Goal: Task Accomplishment & Management: Use online tool/utility

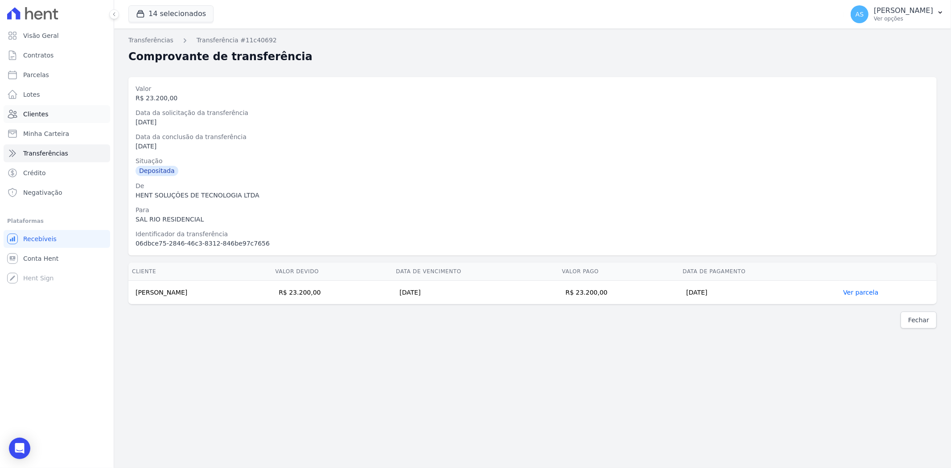
drag, startPoint x: 0, startPoint y: 0, endPoint x: 33, endPoint y: 116, distance: 120.6
click at [33, 116] on span "Clientes" at bounding box center [35, 114] width 25 height 9
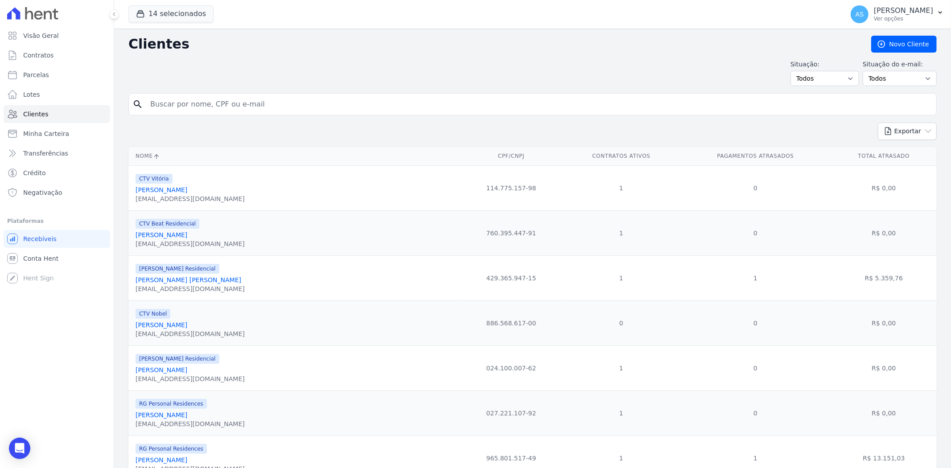
click at [183, 107] on input "search" at bounding box center [539, 104] width 788 height 18
type input "[PERSON_NAME] [PERSON_NAME]"
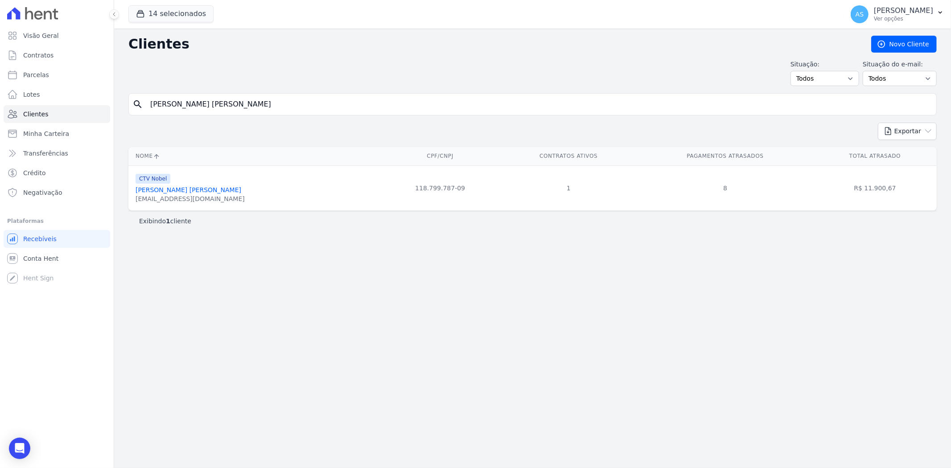
click at [192, 192] on link "[PERSON_NAME] [PERSON_NAME]" at bounding box center [189, 189] width 106 height 7
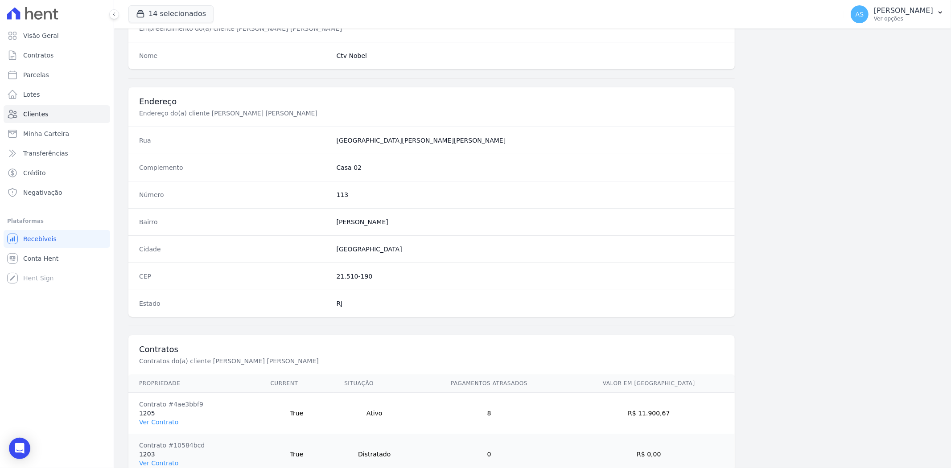
scroll to position [408, 0]
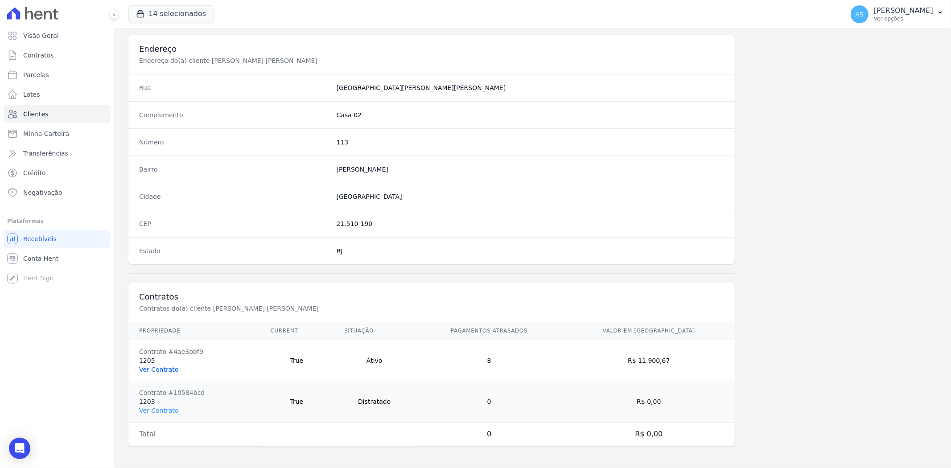
click at [154, 368] on link "Ver Contrato" at bounding box center [158, 369] width 39 height 7
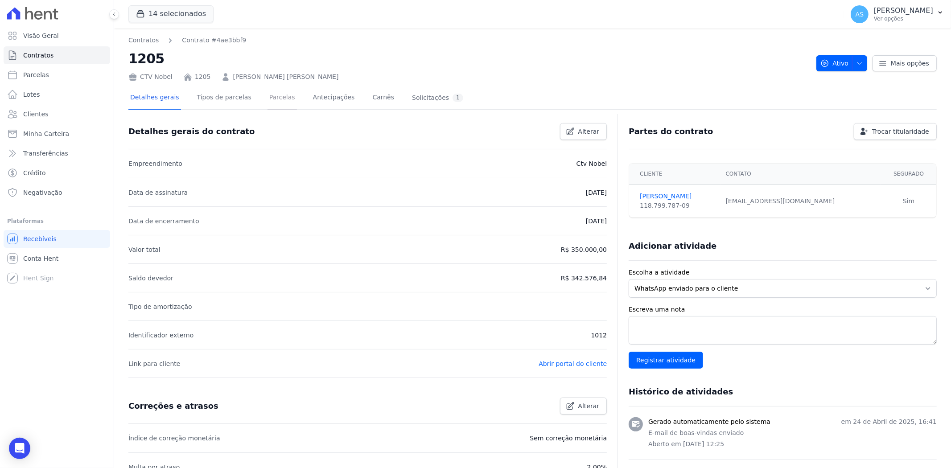
click at [271, 97] on link "Parcelas" at bounding box center [282, 99] width 29 height 24
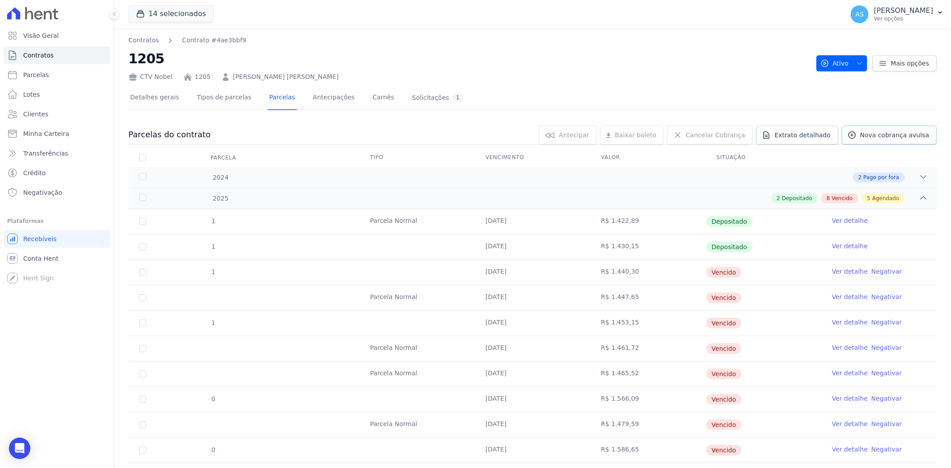
click at [896, 137] on span "Nova cobrança avulsa" at bounding box center [894, 135] width 69 height 9
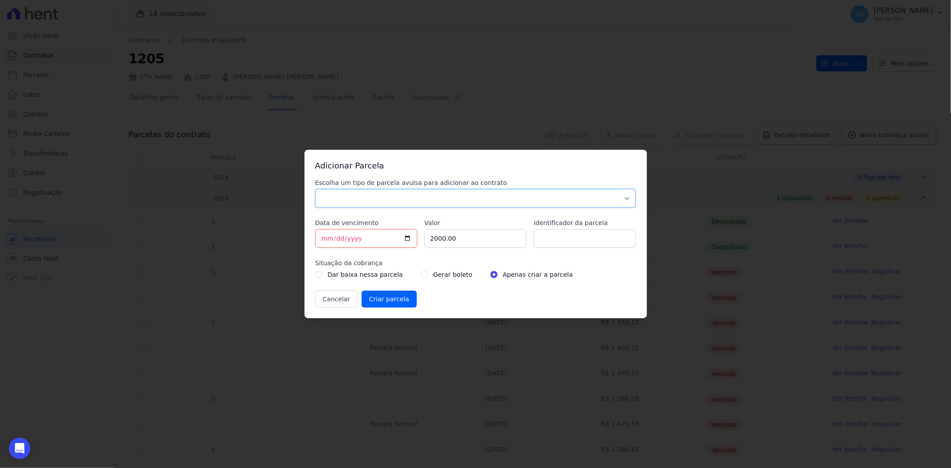
click at [358, 199] on select "Parcela Normal Sinal Caução Intercalada Chaves Pré Chaves Pós Chaves Taxas Quit…" at bounding box center [475, 198] width 321 height 19
select select "standard"
click at [315, 189] on select "Parcela Normal Sinal Caução Intercalada Chaves Pré Chaves Pós Chaves Taxas Quit…" at bounding box center [475, 198] width 321 height 19
click at [409, 239] on input "[DATE]" at bounding box center [366, 238] width 102 height 19
type input "[DATE]"
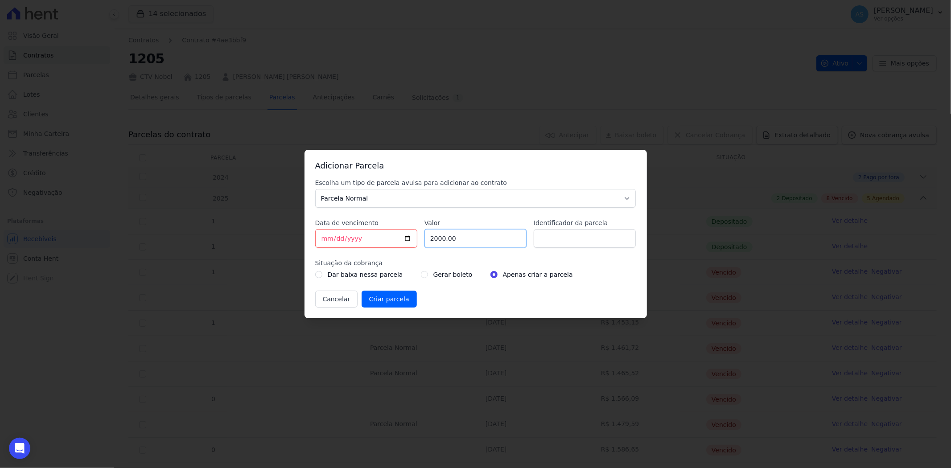
drag, startPoint x: 456, startPoint y: 243, endPoint x: 397, endPoint y: 248, distance: 59.6
click at [397, 248] on div "Escolha um tipo de parcela avulsa para adicionar ao contrato Parcela Normal Sin…" at bounding box center [475, 242] width 321 height 129
type input "1590.68"
type input "p"
type input "PARCELA [DATE]"
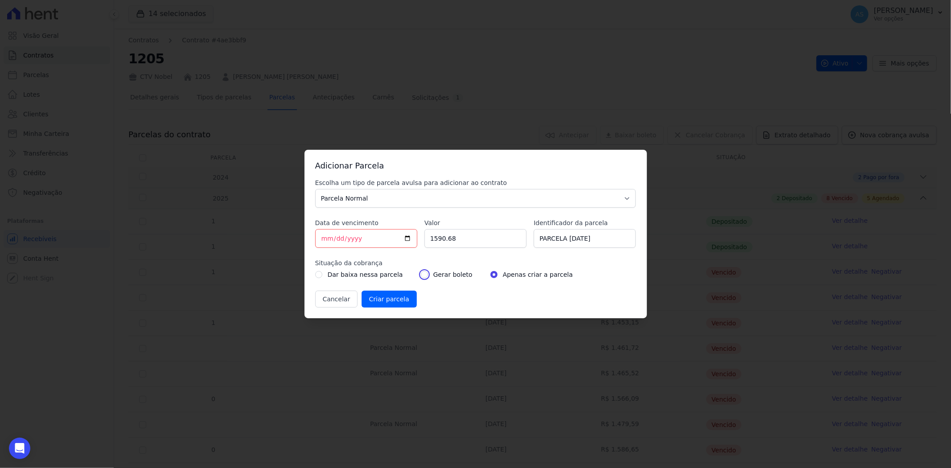
click at [421, 277] on input "radio" at bounding box center [424, 274] width 7 height 7
radio input "true"
click at [384, 304] on input "Criar parcela" at bounding box center [389, 299] width 55 height 17
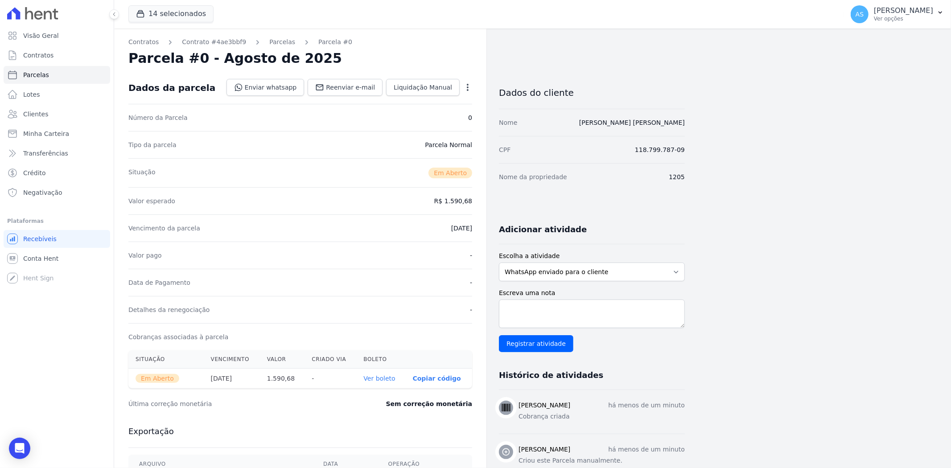
click at [384, 383] on th "Ver boleto" at bounding box center [380, 379] width 49 height 20
click at [384, 380] on link "Ver boleto" at bounding box center [380, 378] width 32 height 7
click at [27, 113] on span "Clientes" at bounding box center [35, 114] width 25 height 9
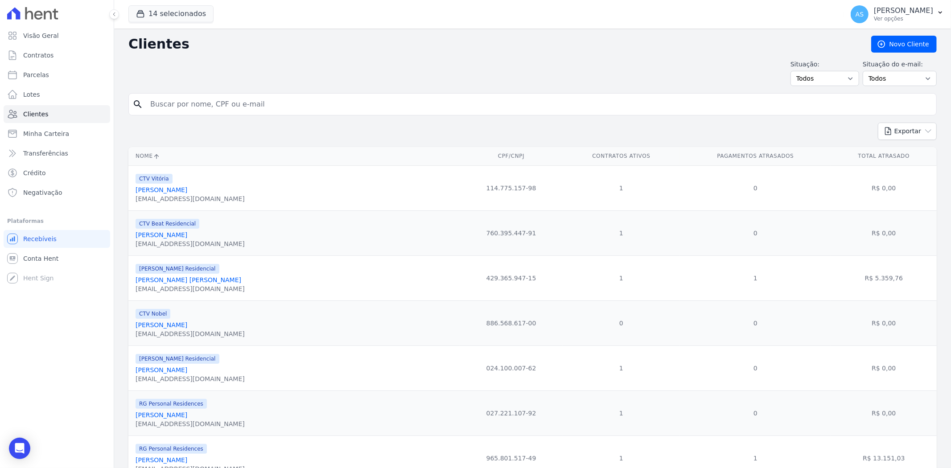
click at [161, 108] on input "search" at bounding box center [539, 104] width 788 height 18
type input "[PERSON_NAME]"
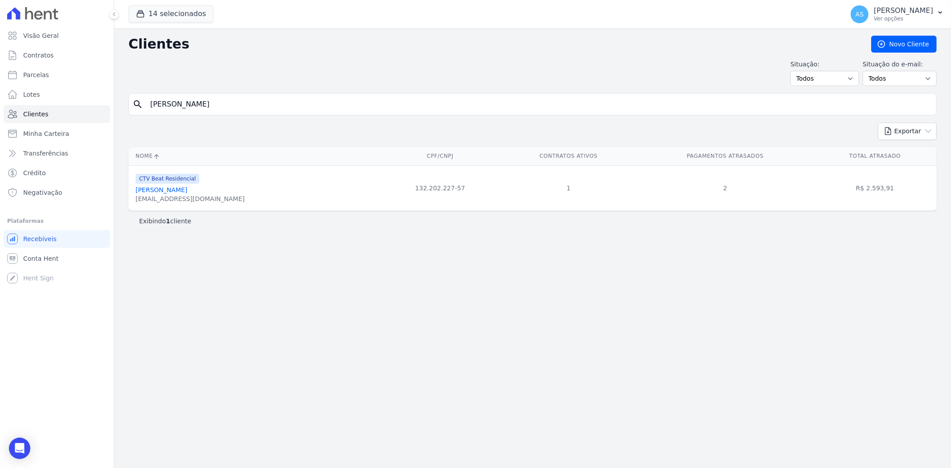
click at [173, 193] on link "[PERSON_NAME]" at bounding box center [162, 189] width 52 height 7
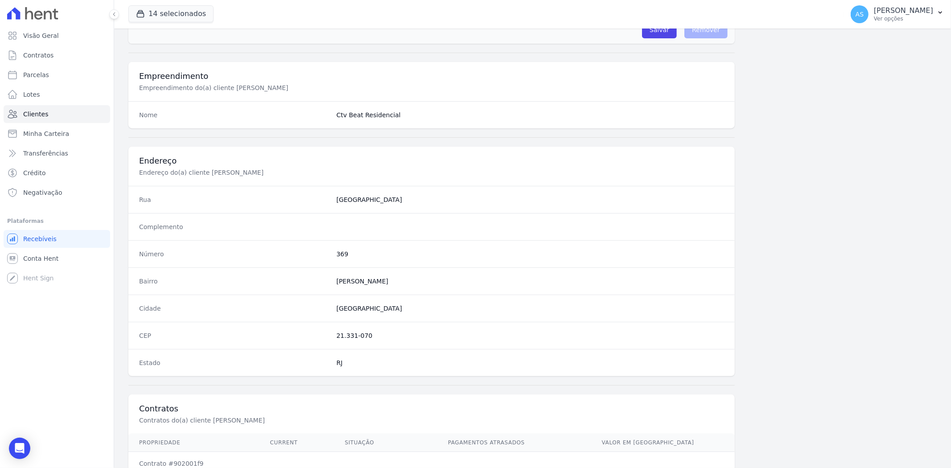
scroll to position [368, 0]
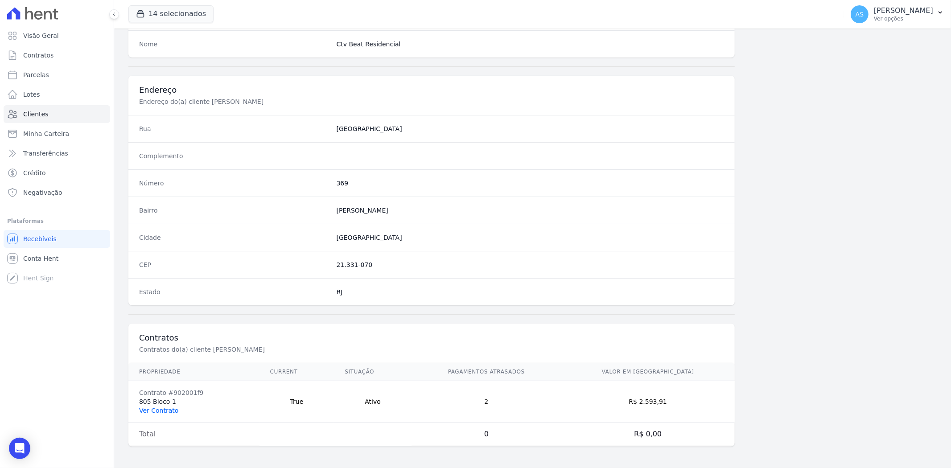
click at [154, 408] on link "Ver Contrato" at bounding box center [158, 410] width 39 height 7
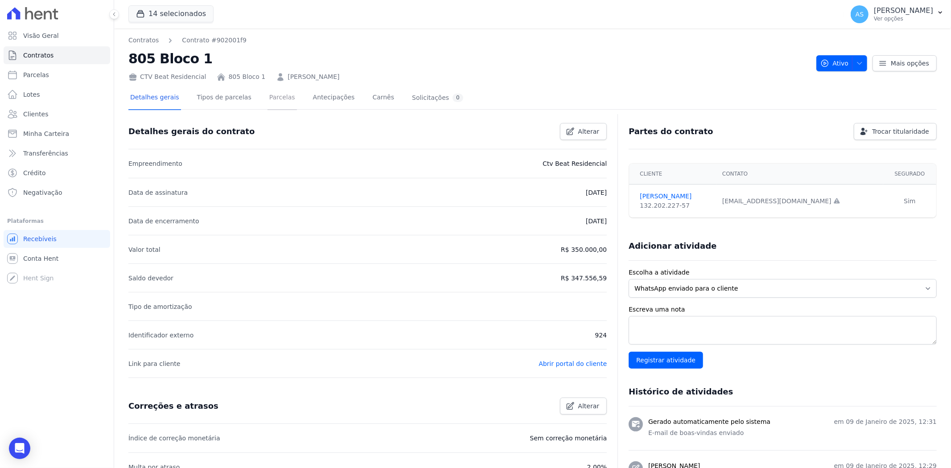
click at [268, 96] on link "Parcelas" at bounding box center [282, 99] width 29 height 24
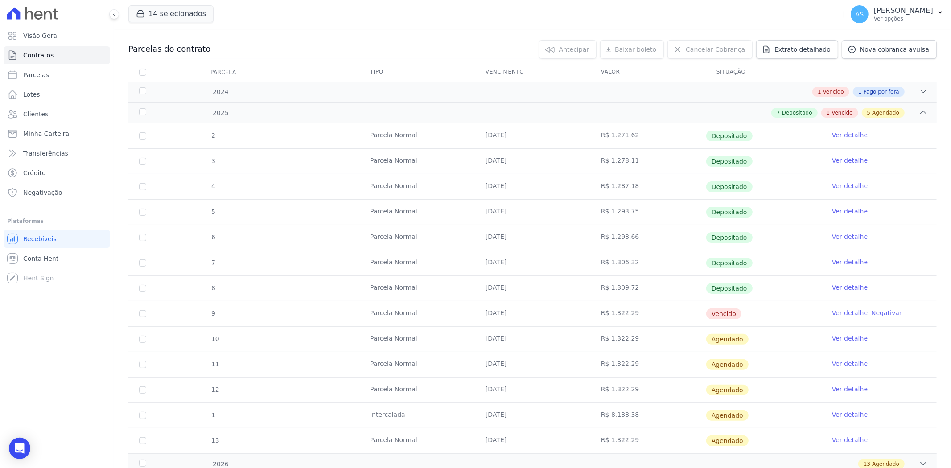
scroll to position [99, 0]
